Goal: Transaction & Acquisition: Purchase product/service

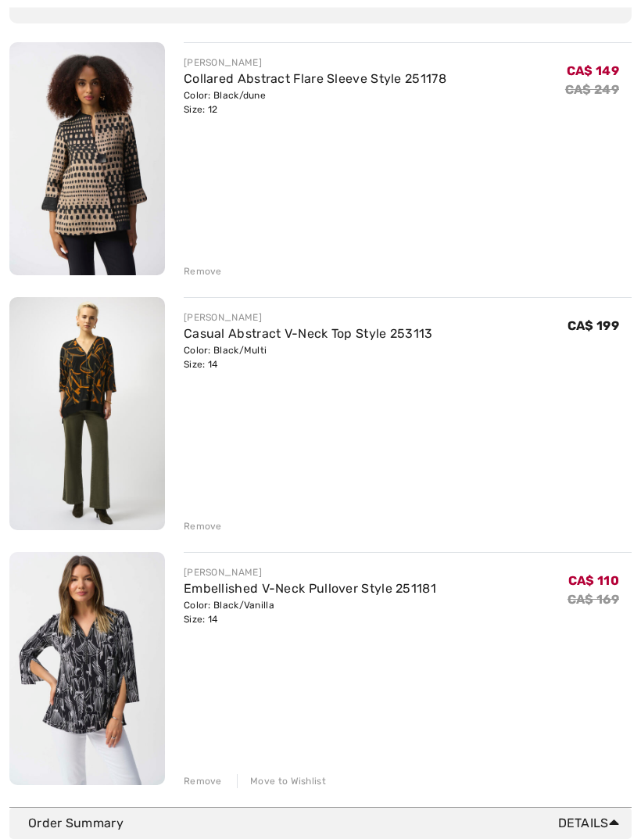
scroll to position [189, 0]
click at [288, 783] on div "Move to Wishlist" at bounding box center [281, 781] width 89 height 14
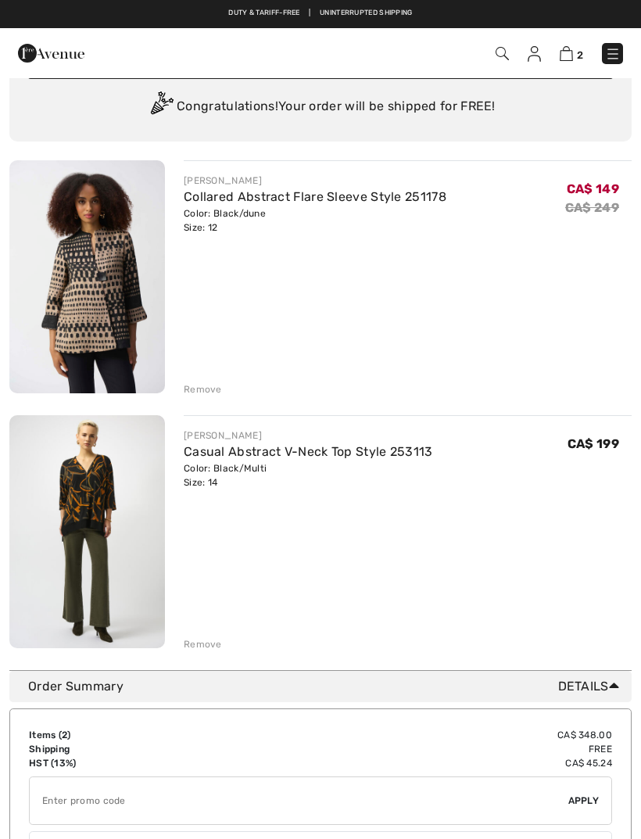
scroll to position [24, 0]
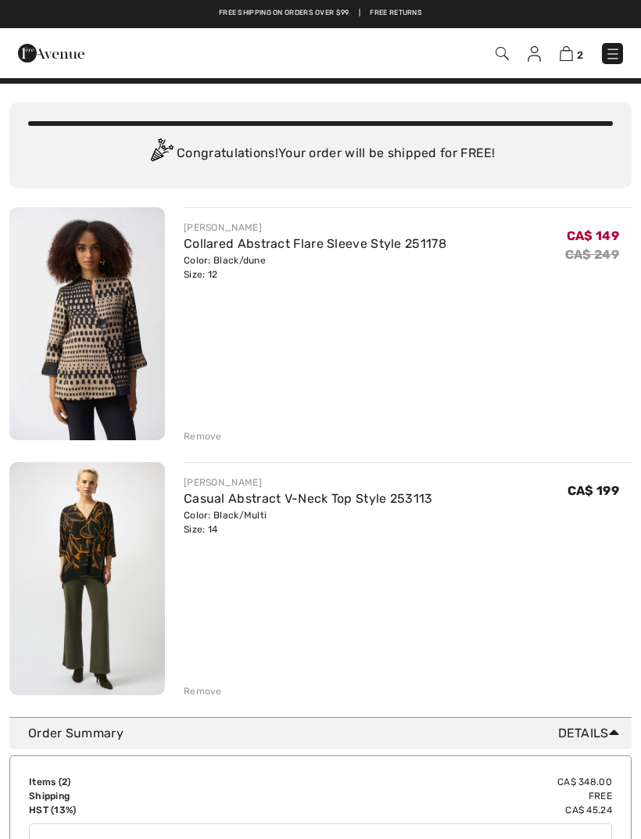
click at [206, 438] on div "Remove" at bounding box center [203, 436] width 38 height 14
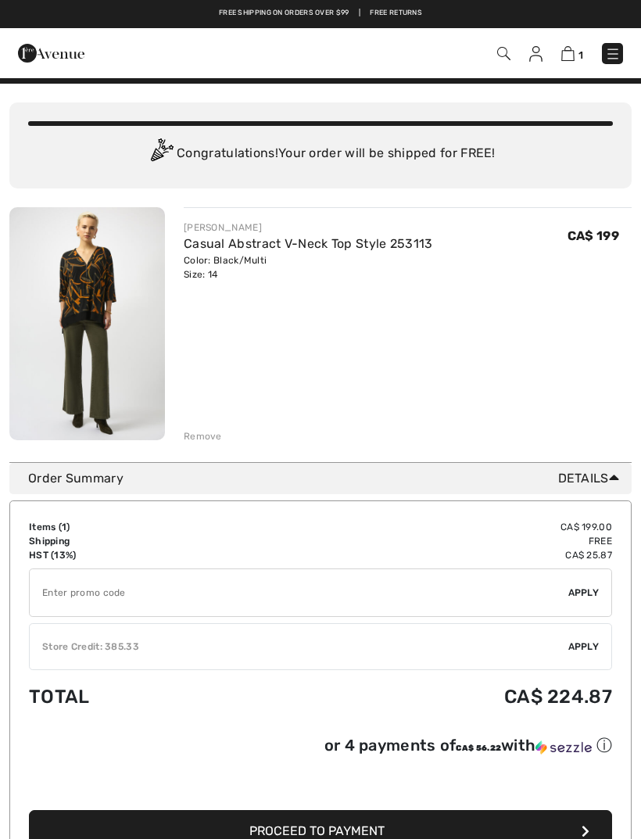
click at [508, 56] on img at bounding box center [503, 53] width 13 height 13
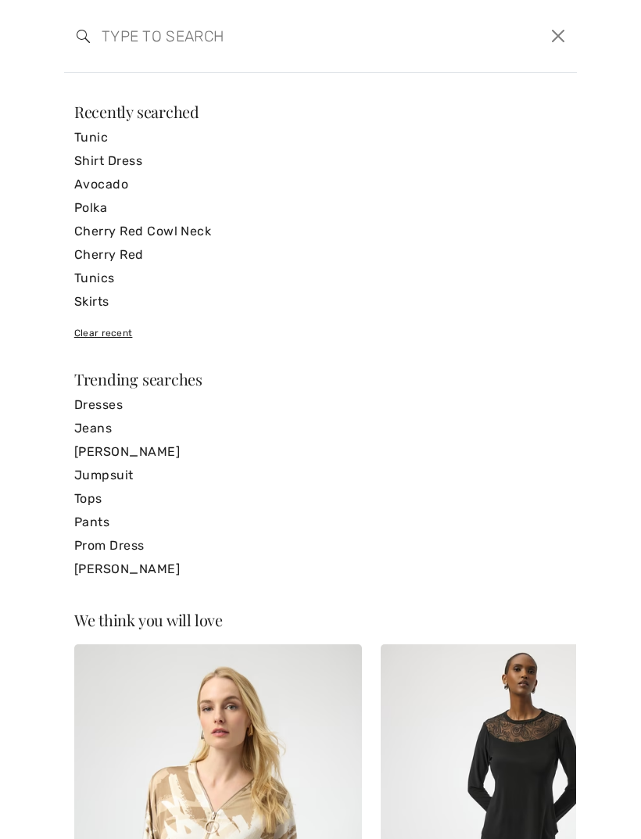
click at [128, 36] on input "search" at bounding box center [266, 36] width 352 height 47
click at [91, 142] on link "Tunic" at bounding box center [320, 137] width 493 height 23
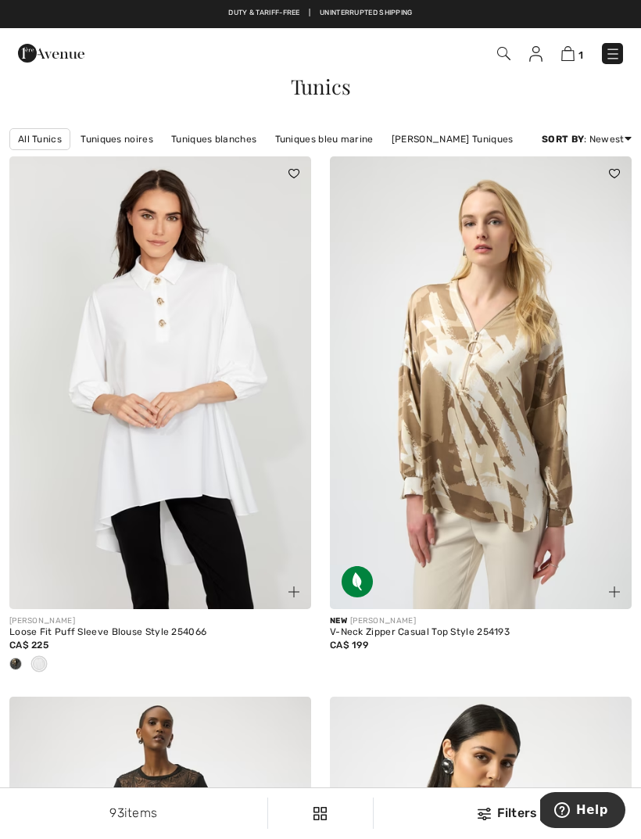
click at [161, 393] on img at bounding box center [160, 382] width 302 height 453
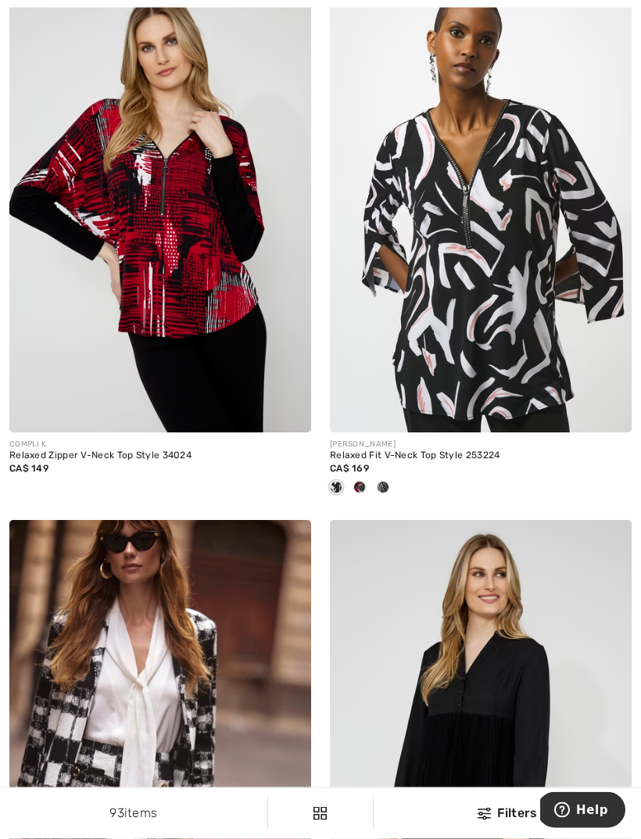
scroll to position [1798, 0]
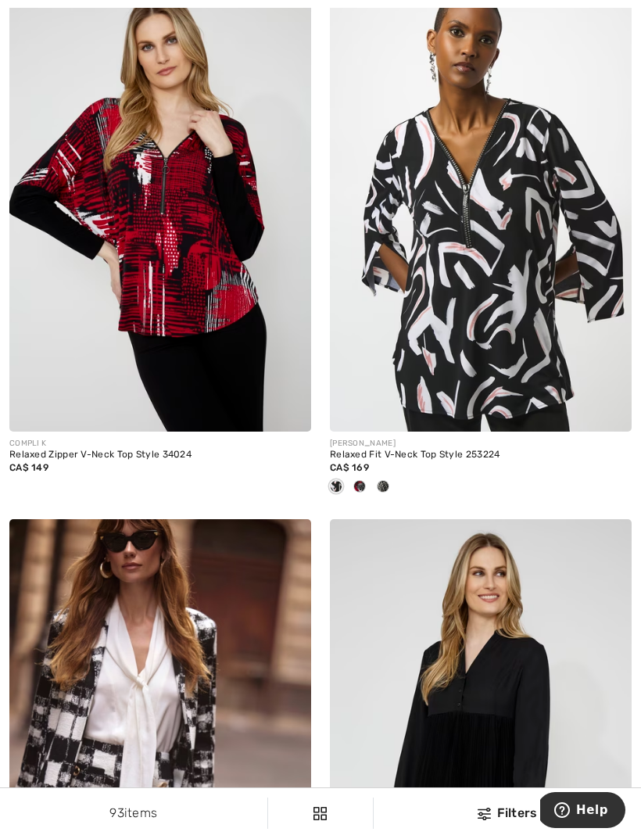
click at [368, 488] on div at bounding box center [359, 488] width 23 height 26
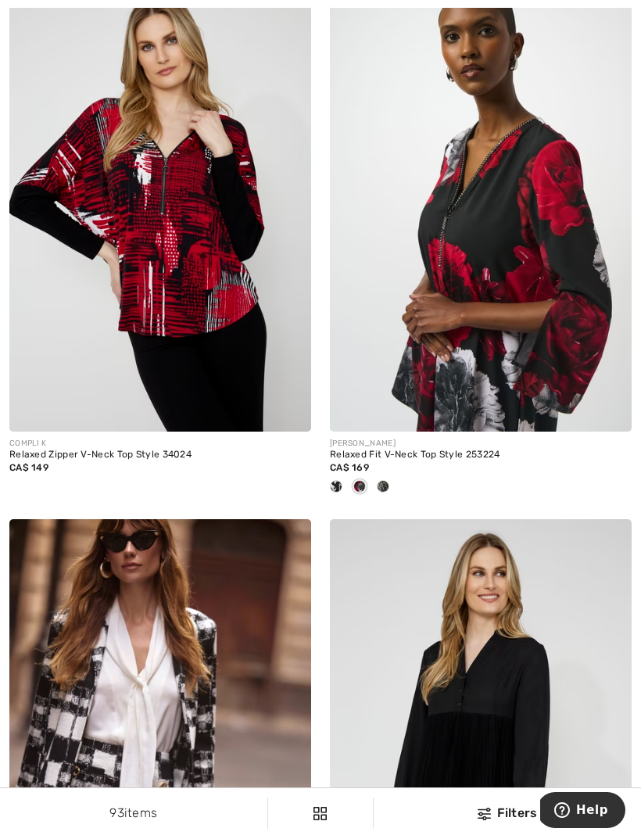
click at [389, 488] on div at bounding box center [383, 488] width 23 height 26
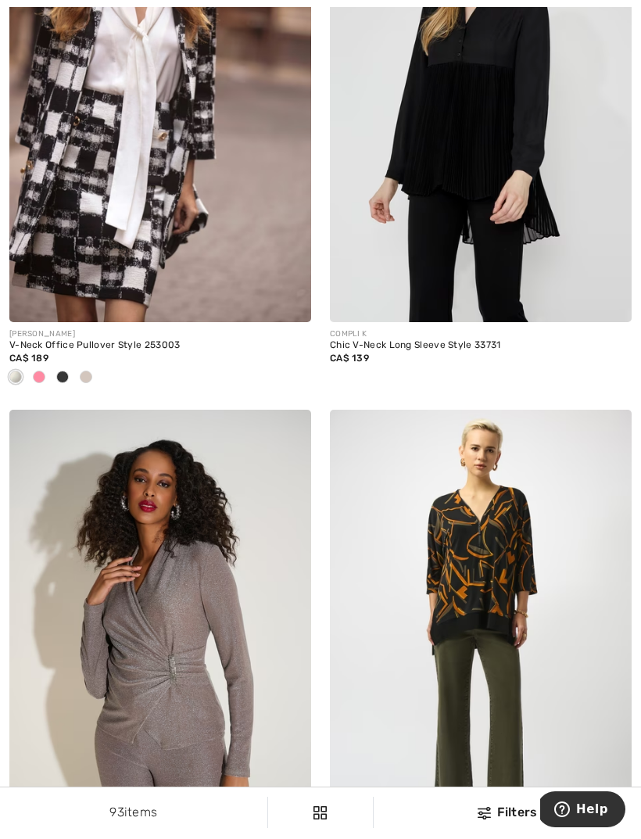
scroll to position [2448, 0]
click at [477, 601] on img at bounding box center [481, 636] width 302 height 453
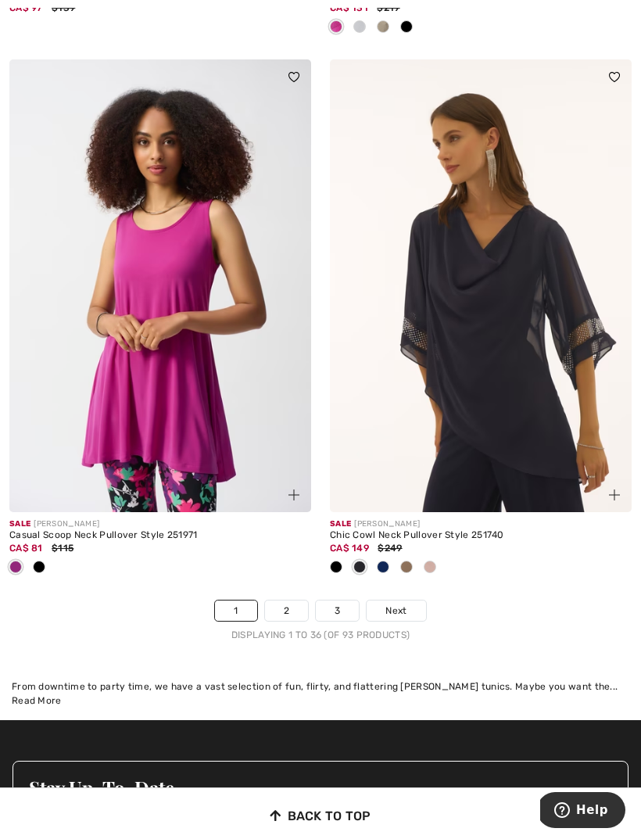
scroll to position [9499, 0]
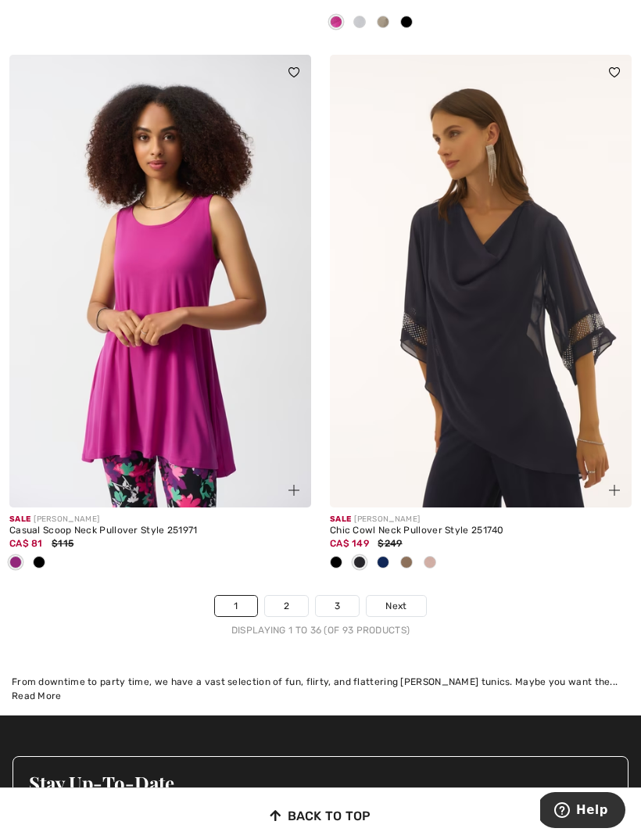
click at [399, 599] on span "Next" at bounding box center [396, 606] width 21 height 14
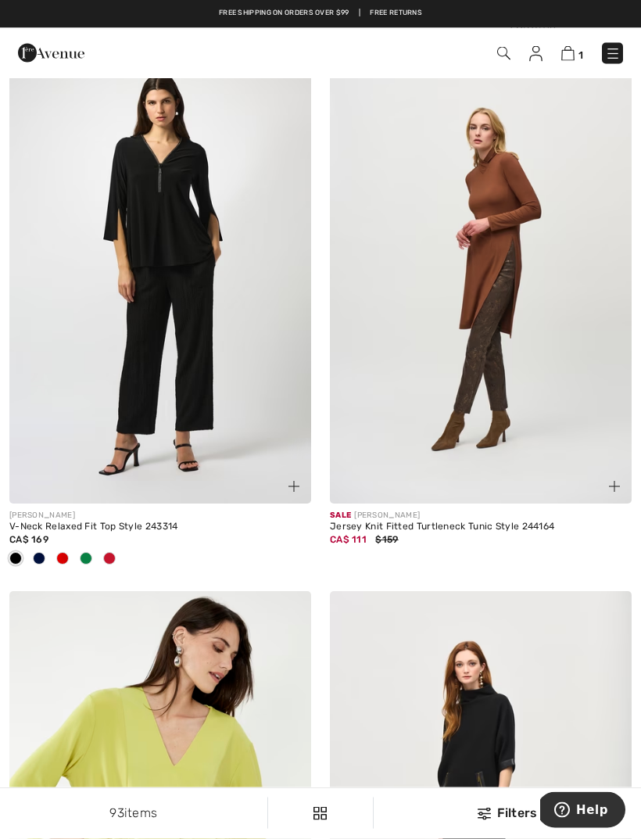
scroll to position [2213, 0]
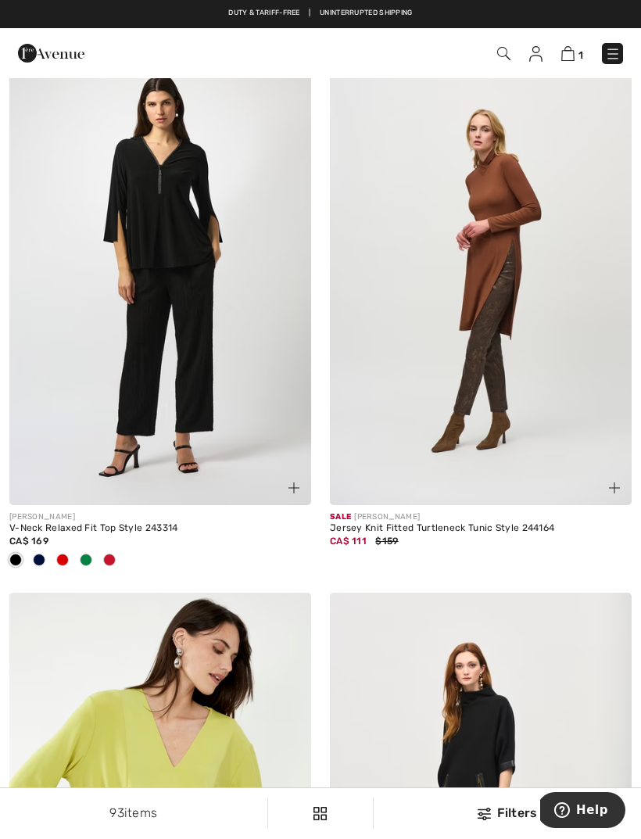
click at [63, 562] on span at bounding box center [62, 560] width 13 height 13
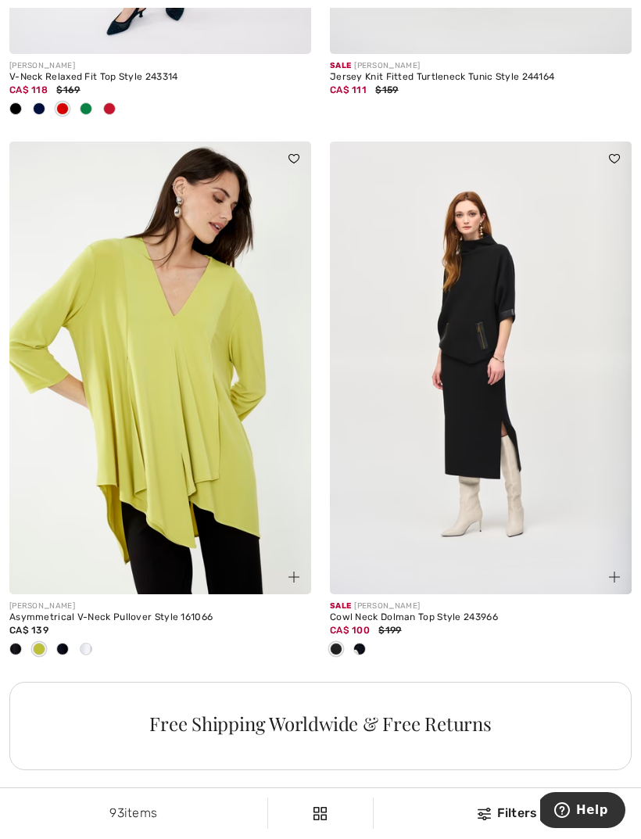
scroll to position [2702, 0]
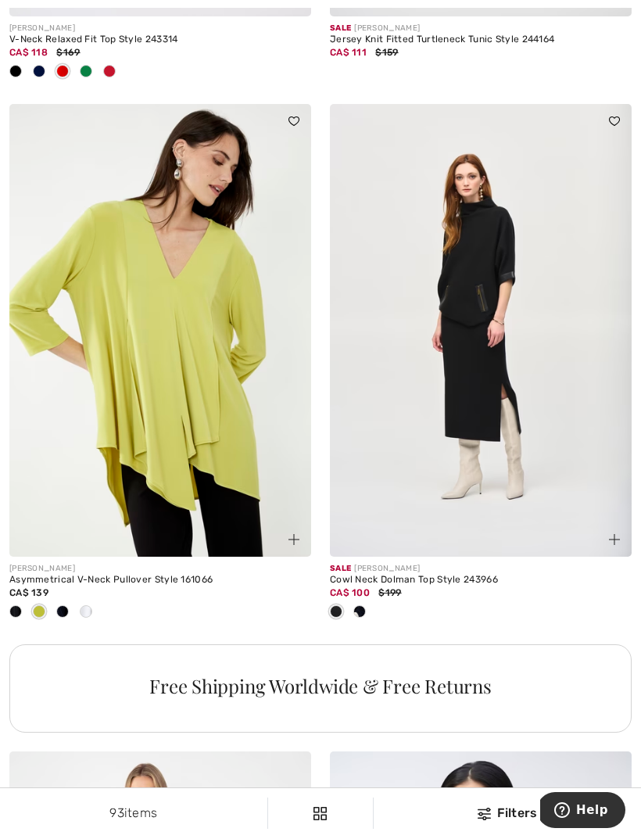
click at [364, 610] on span at bounding box center [360, 611] width 13 height 13
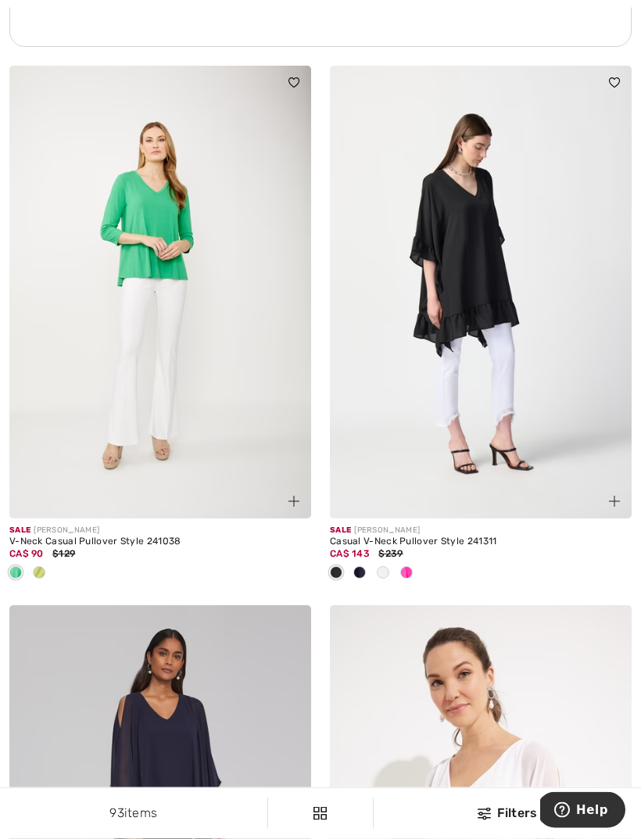
scroll to position [6763, 0]
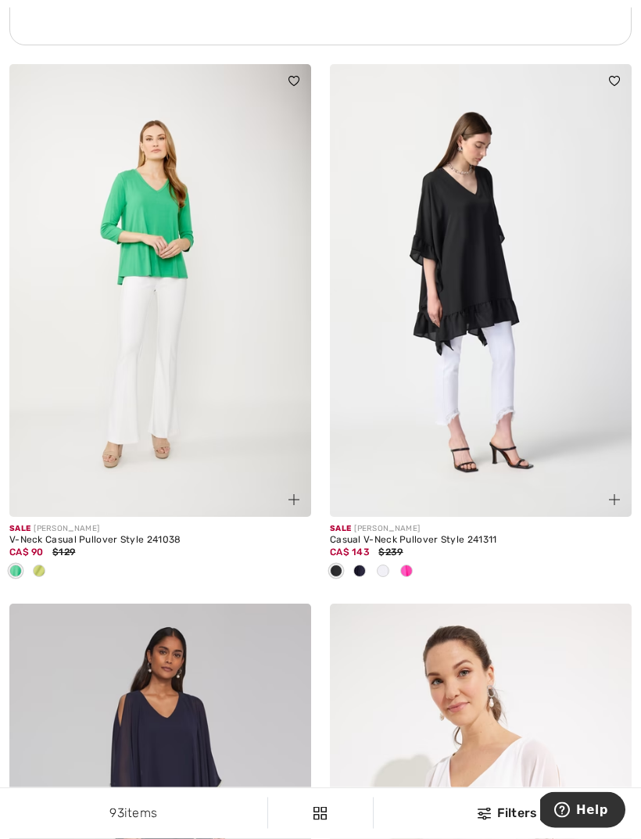
click at [450, 196] on img at bounding box center [481, 291] width 302 height 453
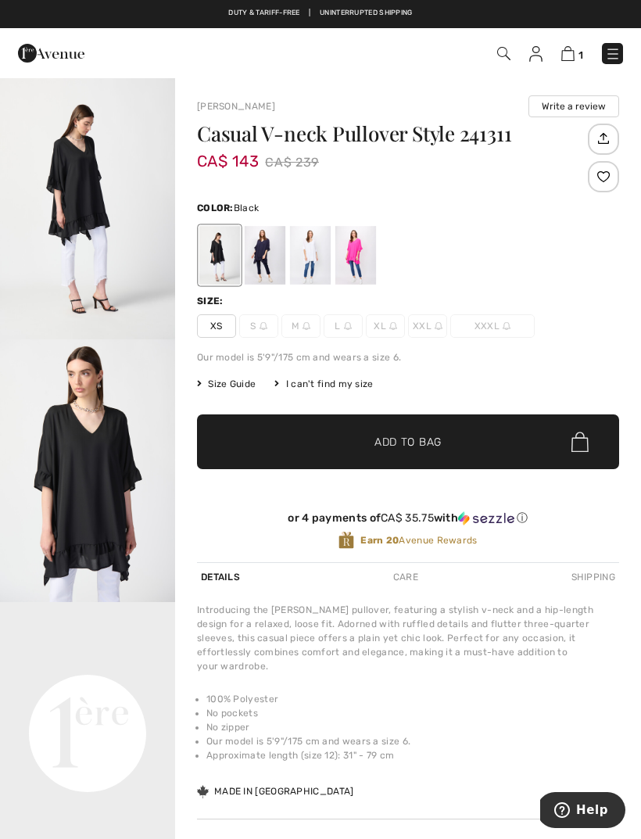
click at [360, 260] on div at bounding box center [356, 255] width 41 height 59
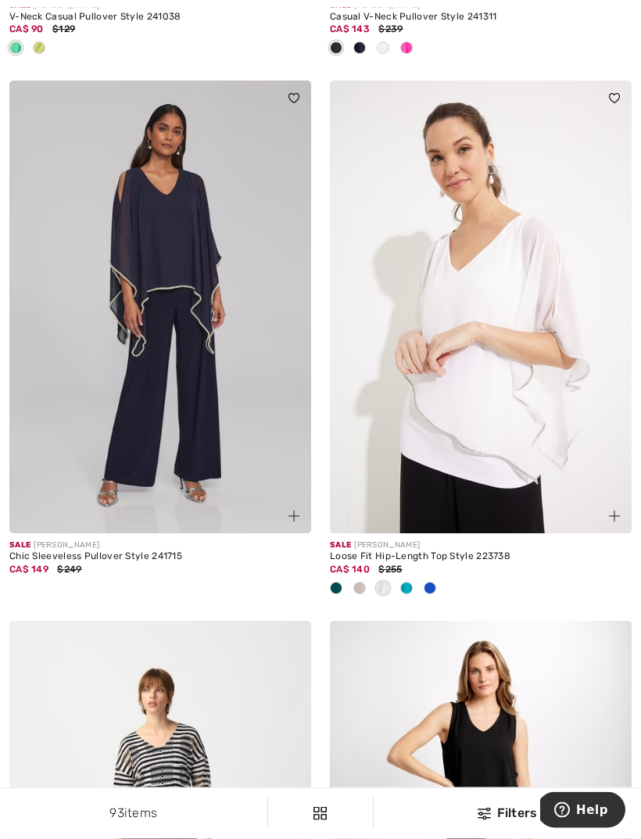
scroll to position [7288, 0]
click at [414, 583] on div at bounding box center [406, 589] width 23 height 26
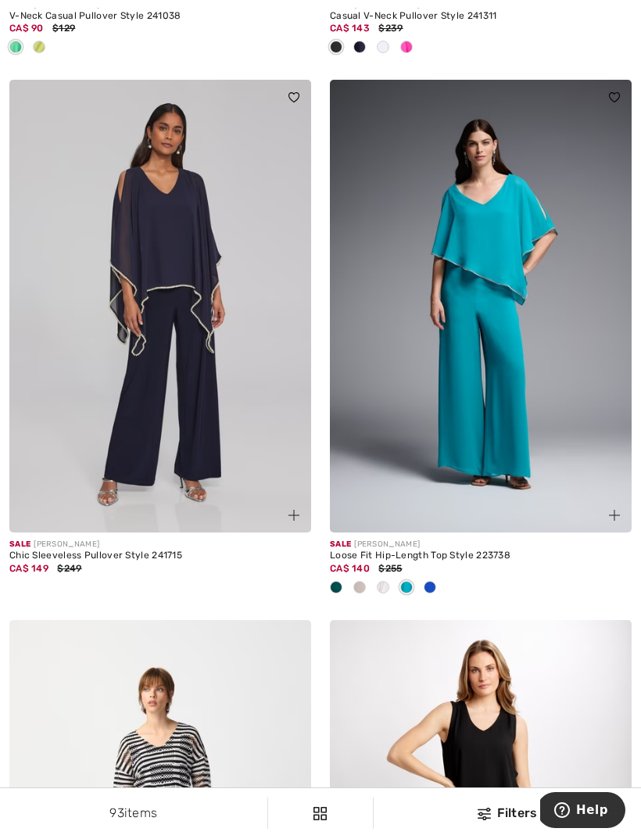
click at [138, 334] on img at bounding box center [160, 306] width 302 height 453
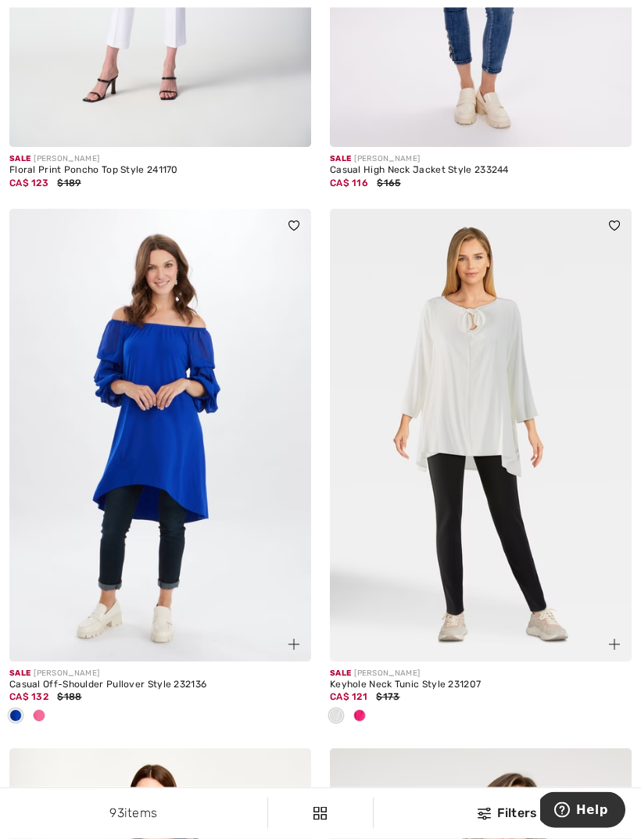
scroll to position [8754, 0]
click at [483, 508] on img at bounding box center [481, 435] width 302 height 453
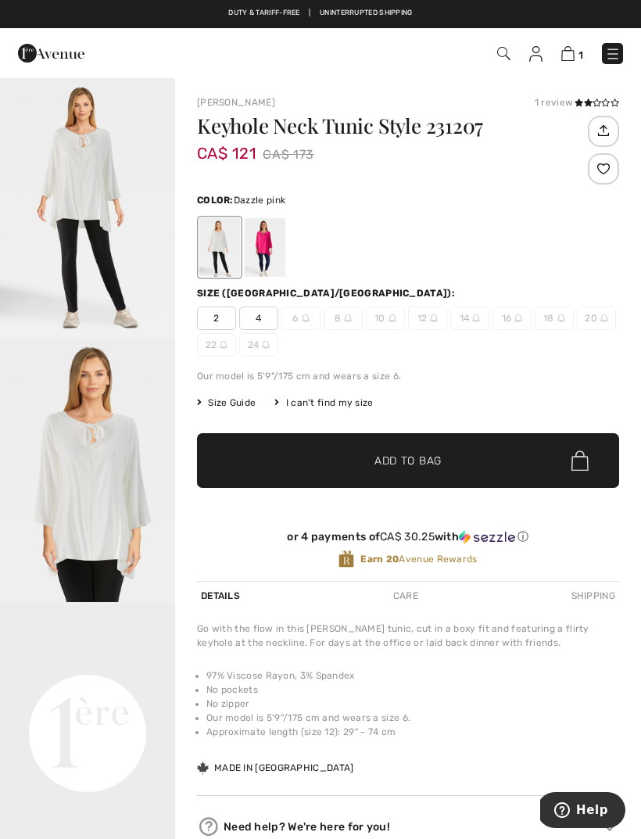
click at [268, 238] on div at bounding box center [265, 247] width 41 height 59
